Goal: Task Accomplishment & Management: Manage account settings

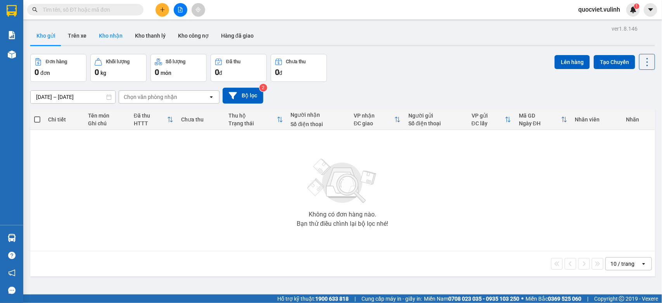
click at [105, 34] on button "Kho nhận" at bounding box center [111, 35] width 36 height 19
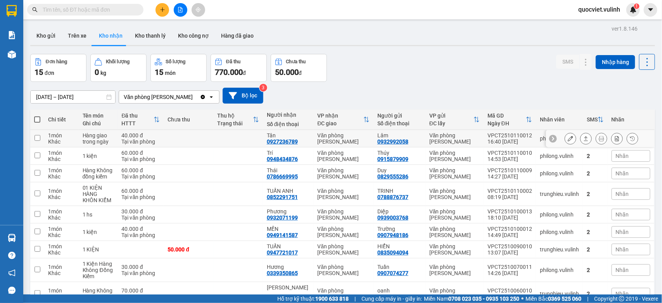
click at [568, 140] on icon at bounding box center [570, 138] width 5 height 5
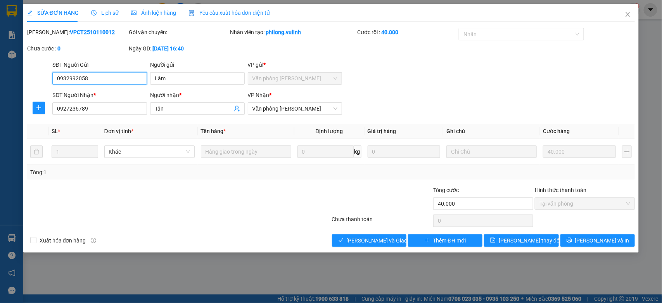
type input "0932992058"
type input "Lâm"
type input "0927236789"
type input "Tân"
type input "40.000"
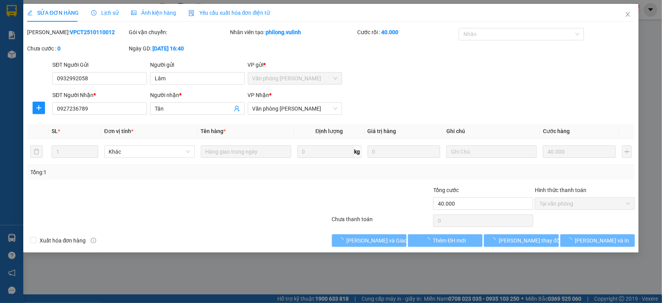
click at [102, 12] on span "Lịch sử" at bounding box center [105, 13] width 28 height 6
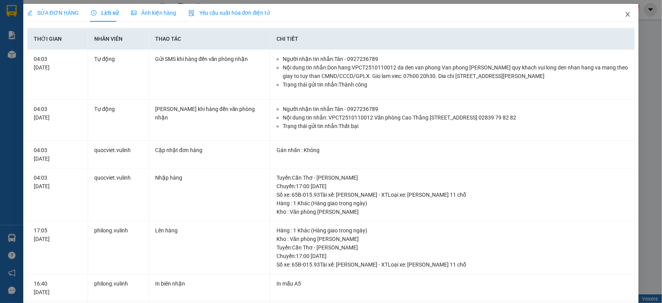
click at [625, 14] on icon "close" at bounding box center [628, 14] width 6 height 6
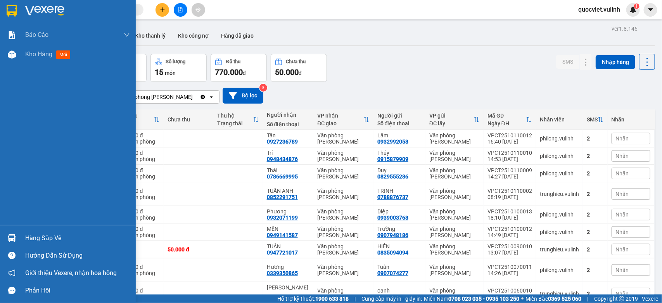
click at [20, 237] on div "Hàng sắp về" at bounding box center [68, 237] width 136 height 17
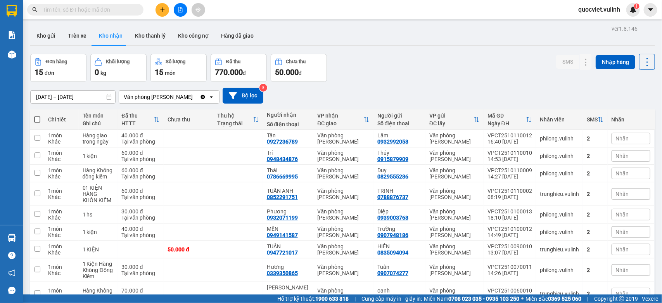
click at [460, 47] on section "Kết quả tìm kiếm ( 0 ) Bộ lọc No Data quocviet.vulinh 1 Báo cáo BC hàng tồn (tr…" at bounding box center [331, 151] width 662 height 303
